Goal: Find specific page/section: Find specific page/section

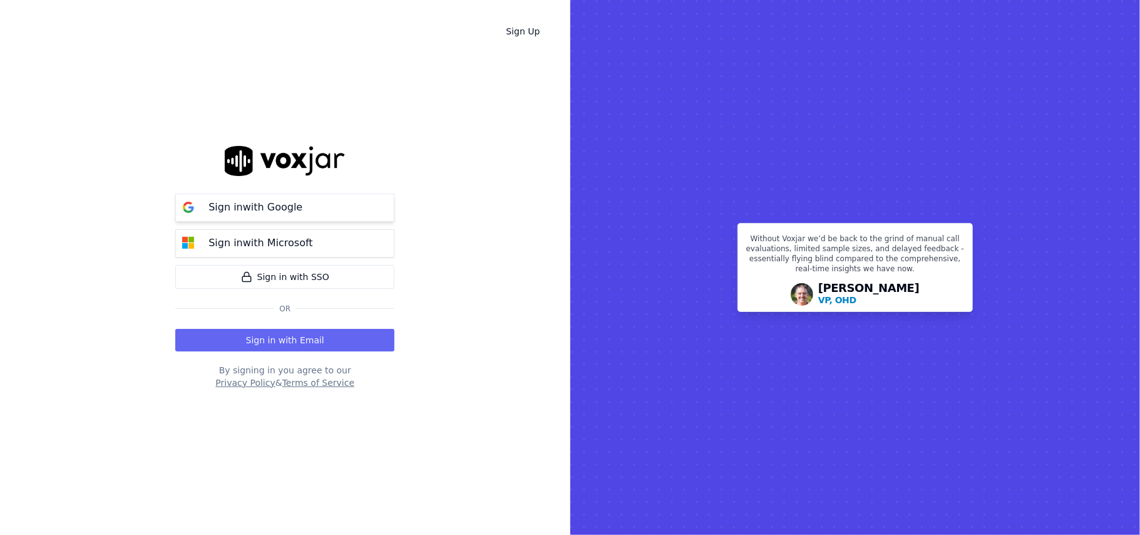
click at [304, 204] on button "Sign in with Google" at bounding box center [284, 207] width 219 height 28
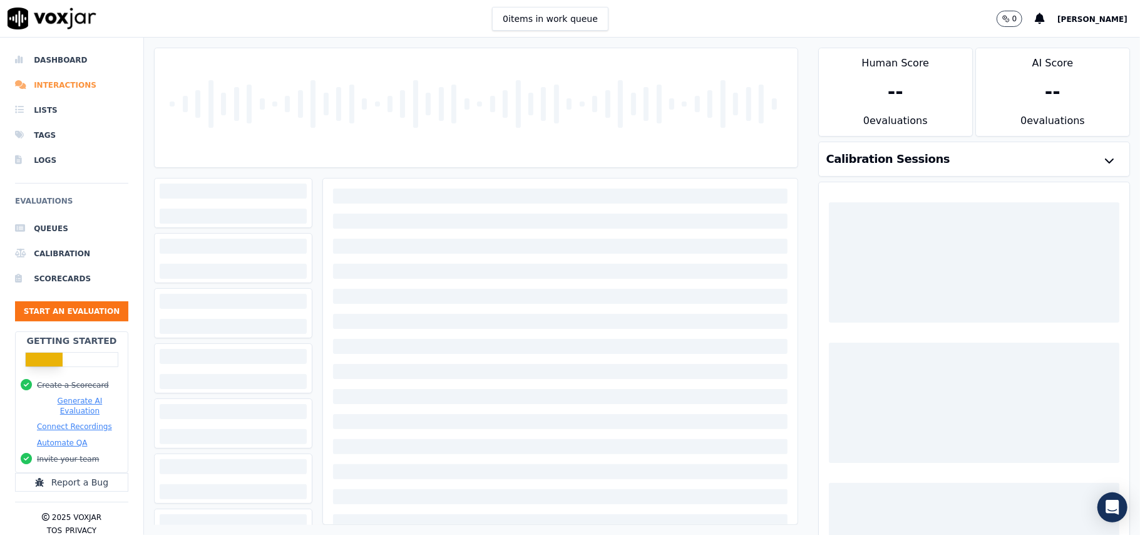
click at [48, 84] on li "Interactions" at bounding box center [71, 85] width 113 height 25
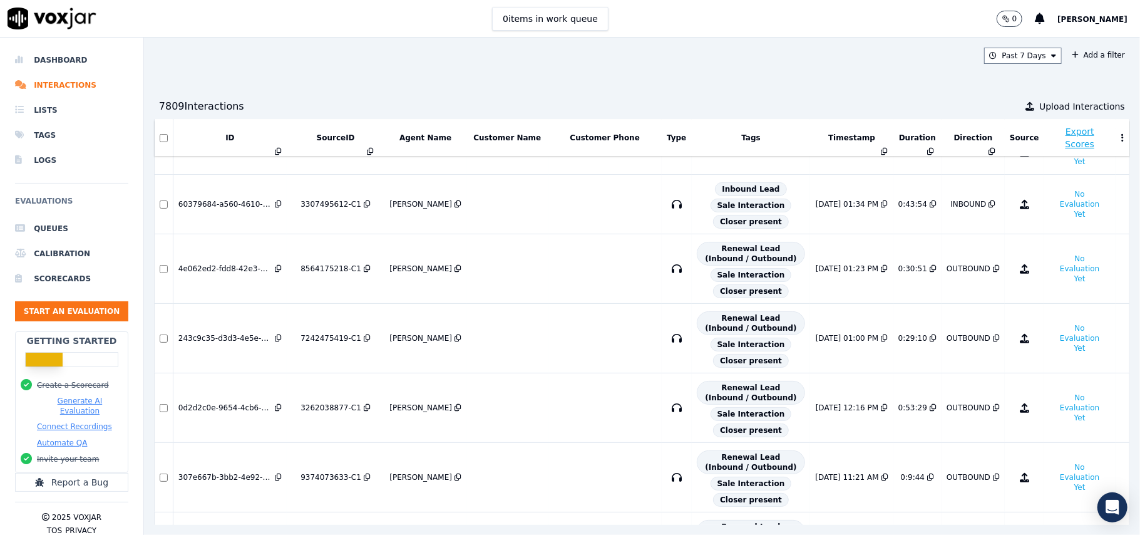
scroll to position [334, 0]
click at [233, 273] on div "4e062ed2-fdd8-42e3-b1d2-c6a3d74921cd" at bounding box center [225, 268] width 94 height 10
